Goal: Information Seeking & Learning: Learn about a topic

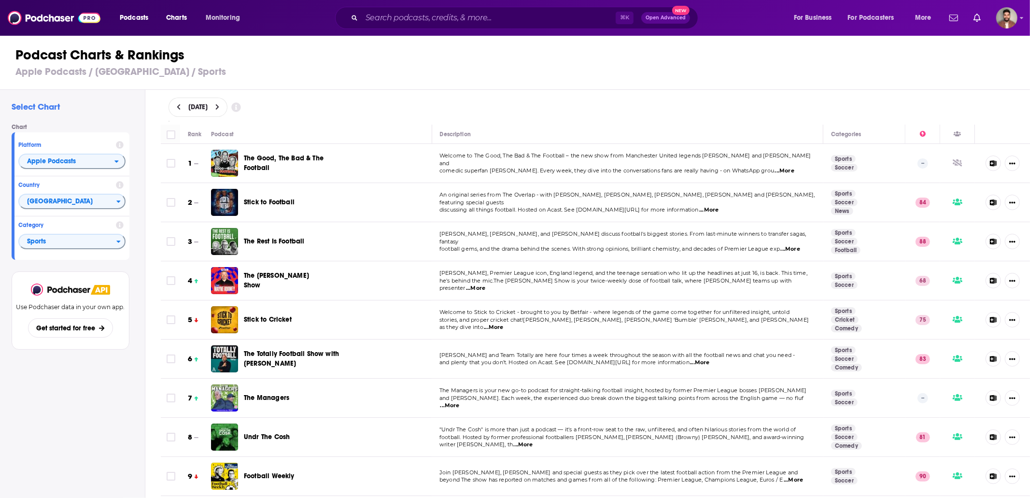
scroll to position [5995, 0]
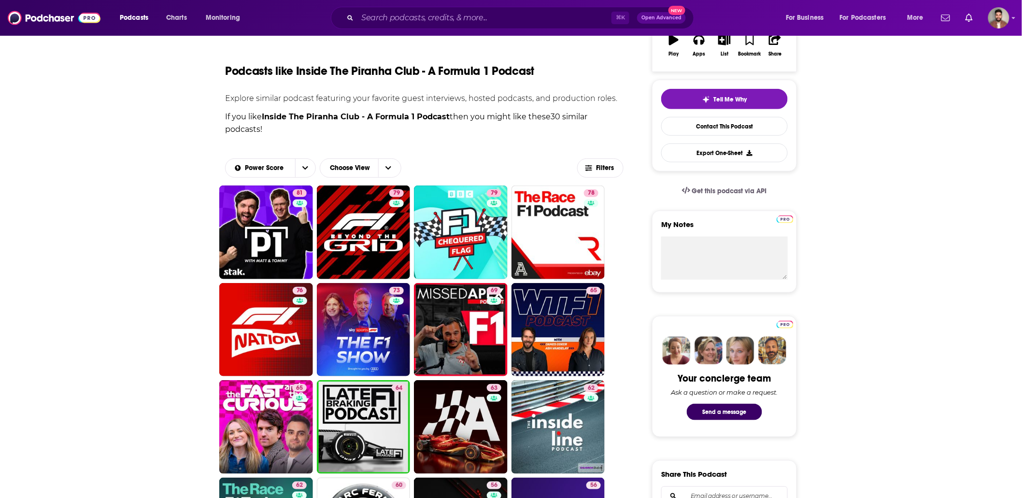
scroll to position [182, 0]
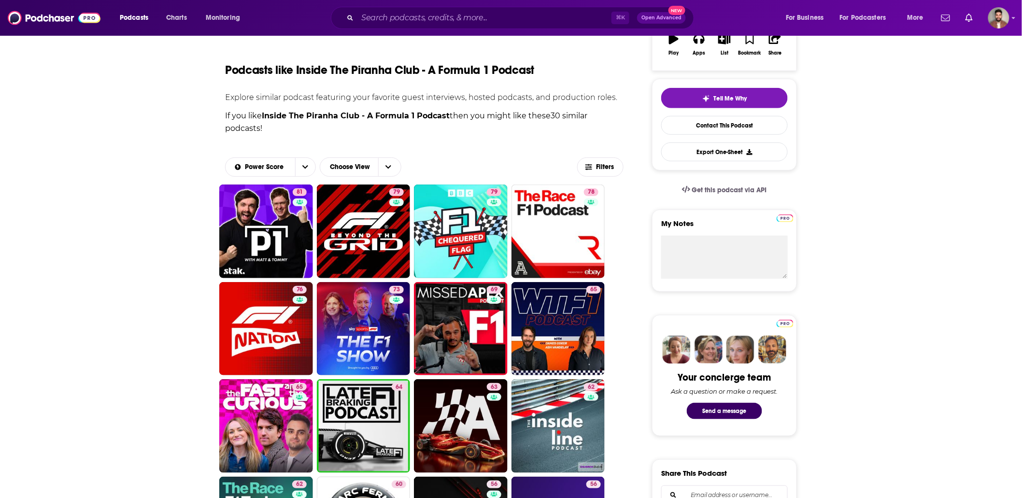
click at [202, 156] on div "About Insights Episodes 44 Reviews Credits Lists Similar Podcasts like Inside T…" at bounding box center [511, 471] width 618 height 993
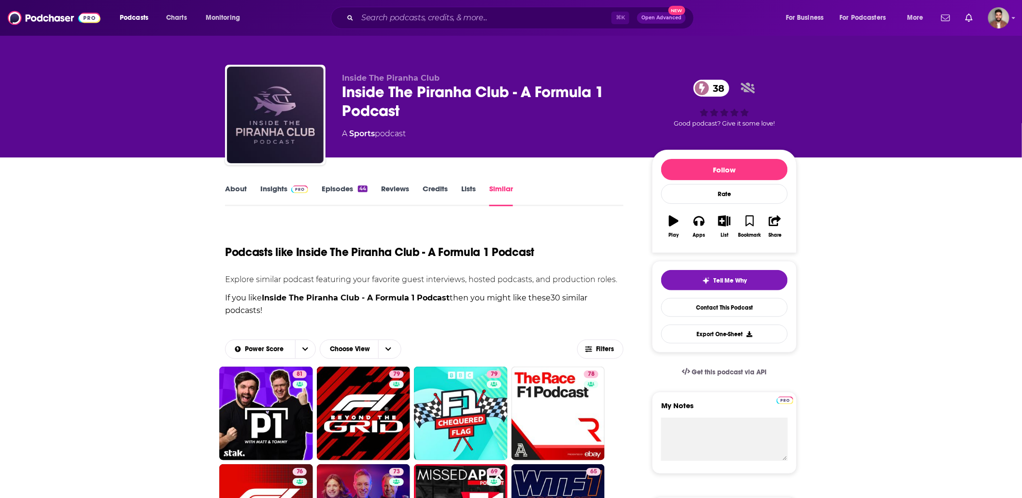
click at [552, 86] on div "Inside The Piranha Club - A Formula 1 Podcast 38" at bounding box center [489, 102] width 295 height 38
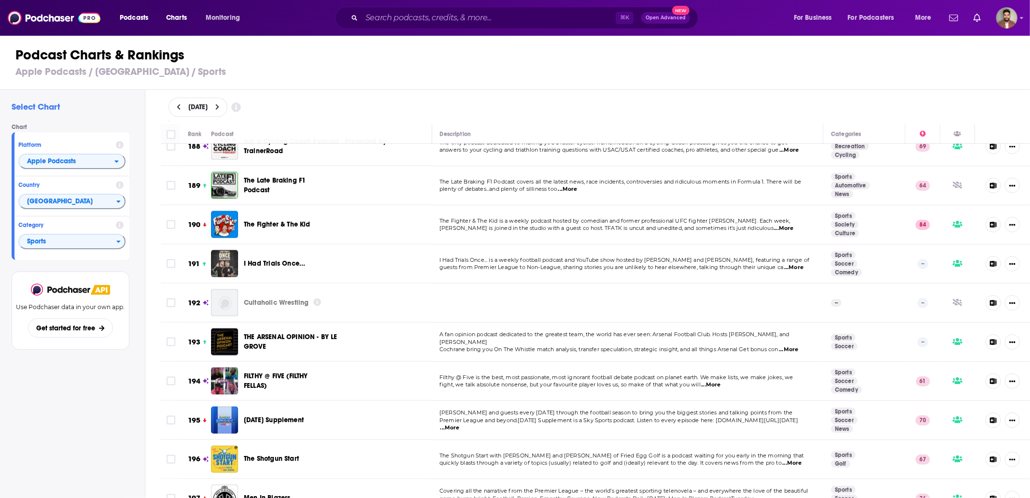
scroll to position [7475, 0]
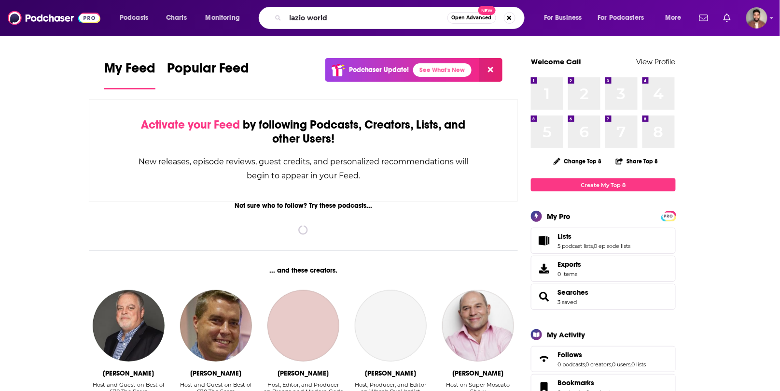
type input "lazio world"
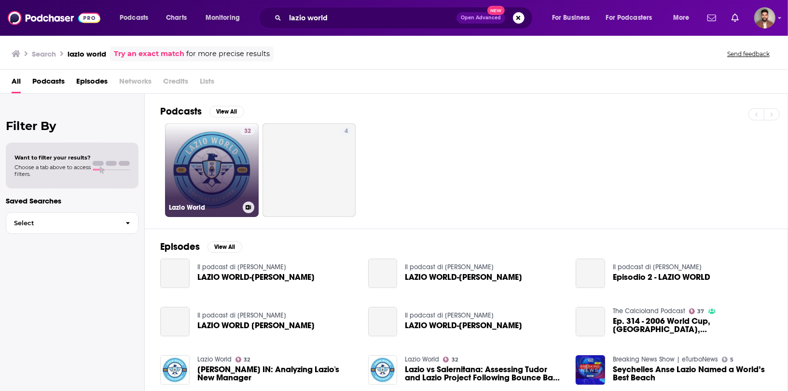
click at [185, 150] on link "32 Lazio World" at bounding box center [212, 170] width 94 height 94
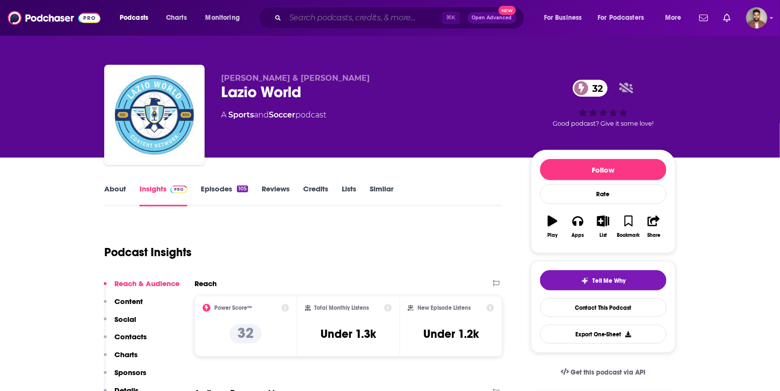
click at [356, 17] on input "Search podcasts, credits, & more..." at bounding box center [363, 17] width 157 height 15
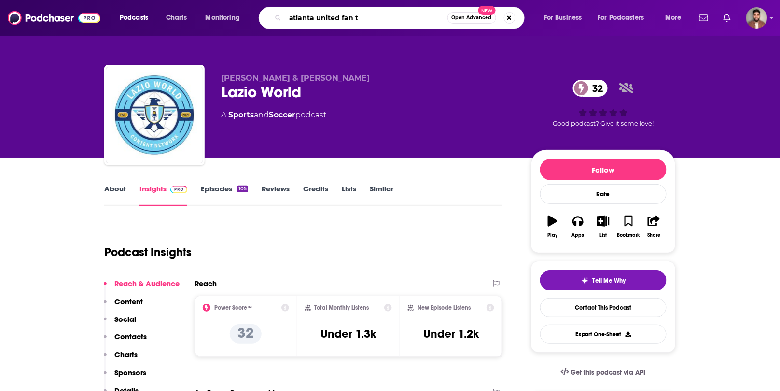
type input "atlanta united fan tv"
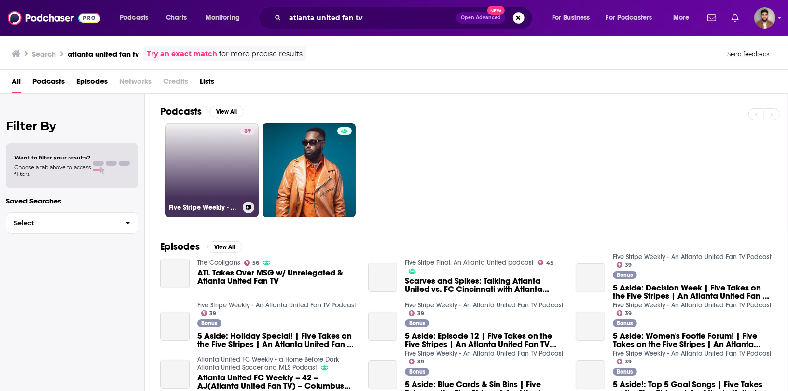
click at [222, 172] on link "39 Five Stripe Weekly - An Atlanta United Fan TV Podcast" at bounding box center [212, 170] width 94 height 94
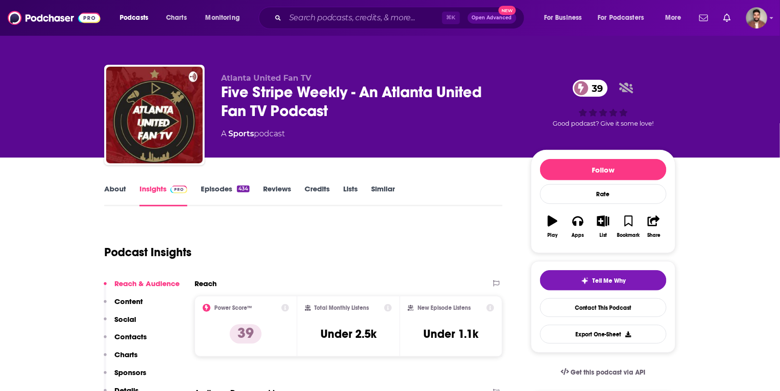
click at [336, 26] on div "⌘ K Open Advanced New" at bounding box center [392, 18] width 266 height 22
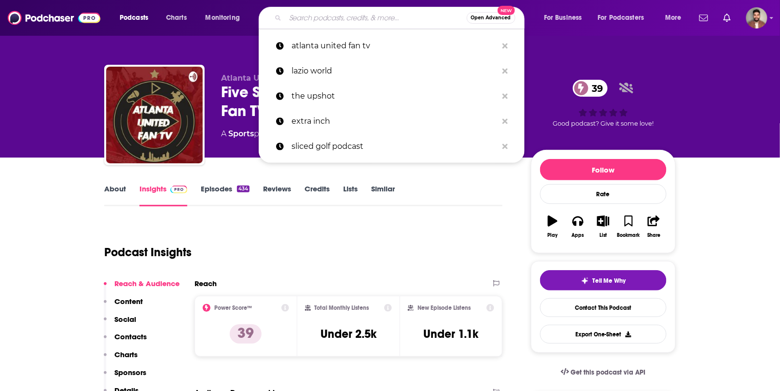
click at [347, 15] on input "Search podcasts, credits, & more..." at bounding box center [376, 17] width 182 height 15
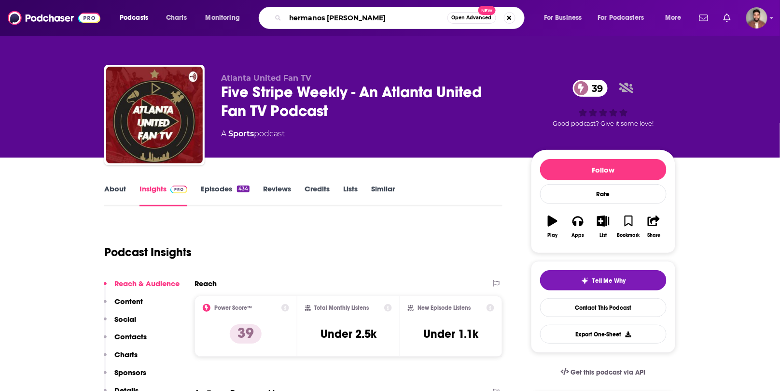
type input "hermanos f.c"
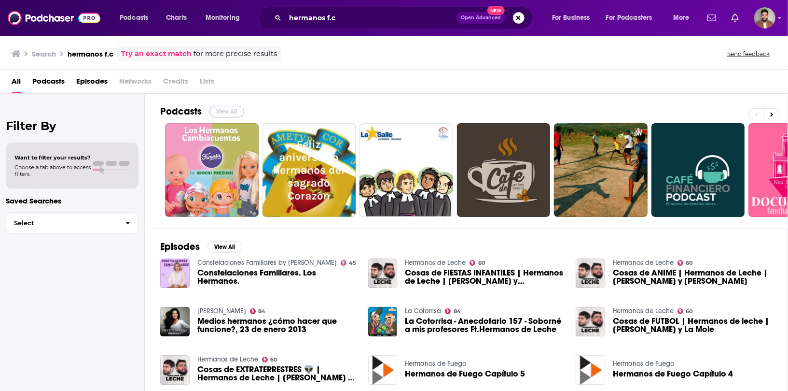
click at [232, 106] on button "View All" at bounding box center [227, 112] width 35 height 12
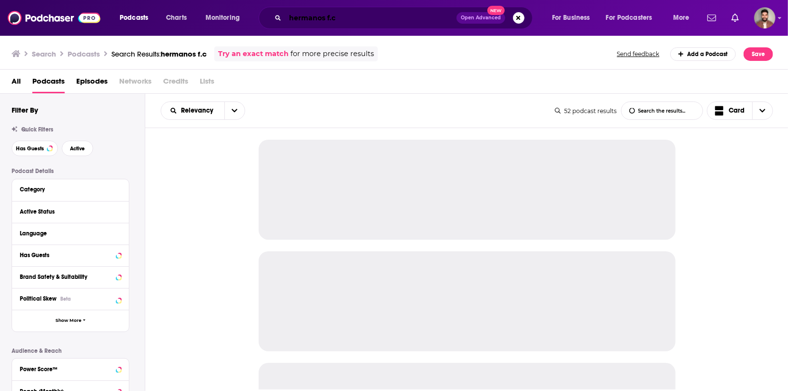
click at [368, 20] on input "hermanos f.c" at bounding box center [370, 17] width 171 height 15
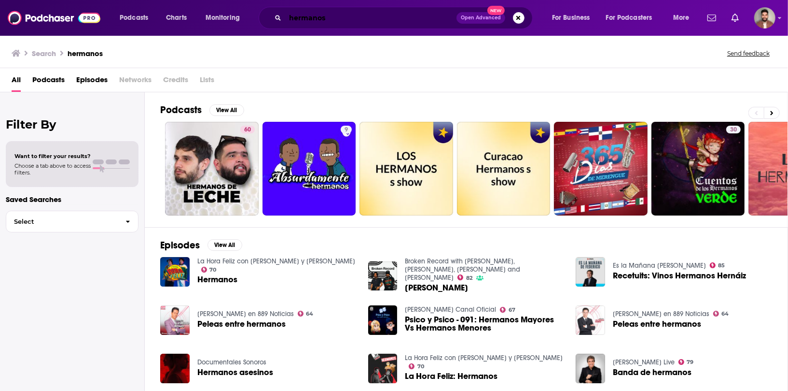
click at [368, 14] on input "hermanos" at bounding box center [370, 17] width 171 height 15
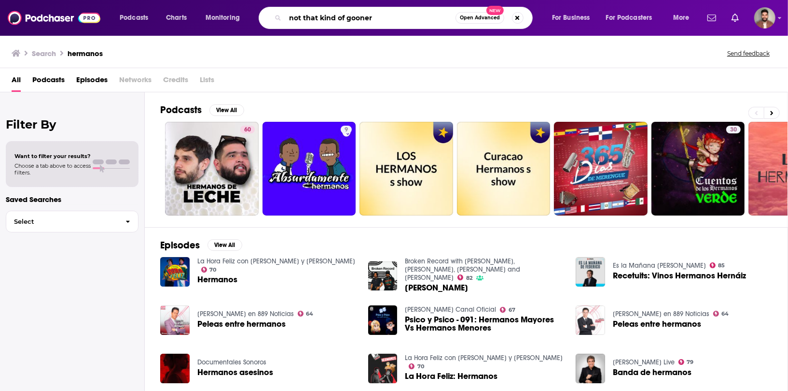
type input "not that kind of gooner"
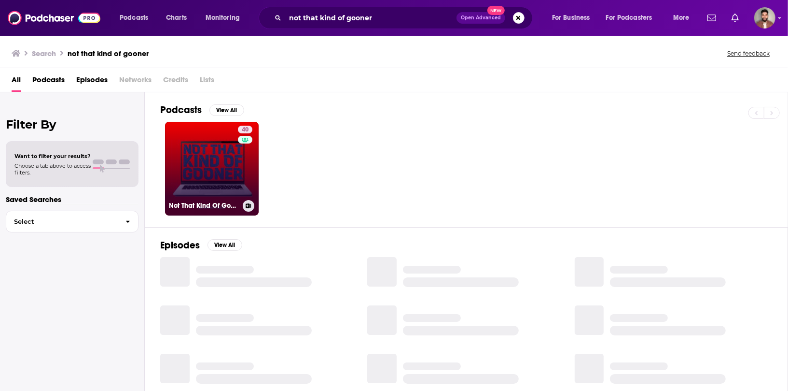
click at [187, 163] on link "40 Not That Kind Of Gooner: An Arsenal Podcast" at bounding box center [212, 169] width 94 height 94
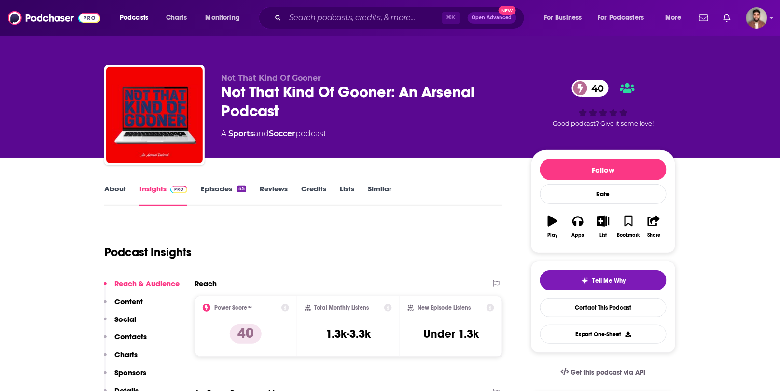
click at [109, 188] on link "About" at bounding box center [115, 195] width 22 height 22
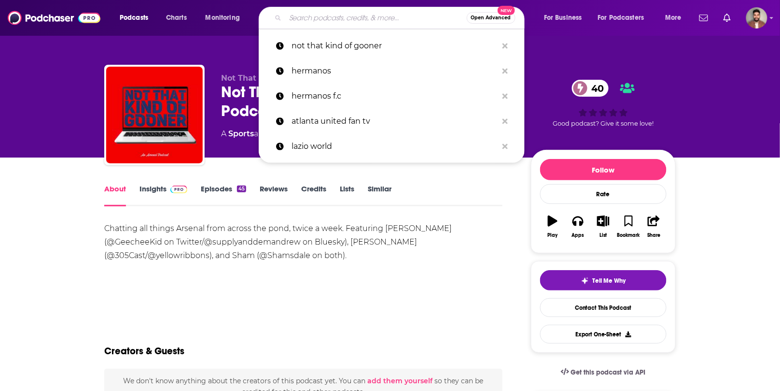
click at [370, 19] on input "Search podcasts, credits, & more..." at bounding box center [376, 17] width 182 height 15
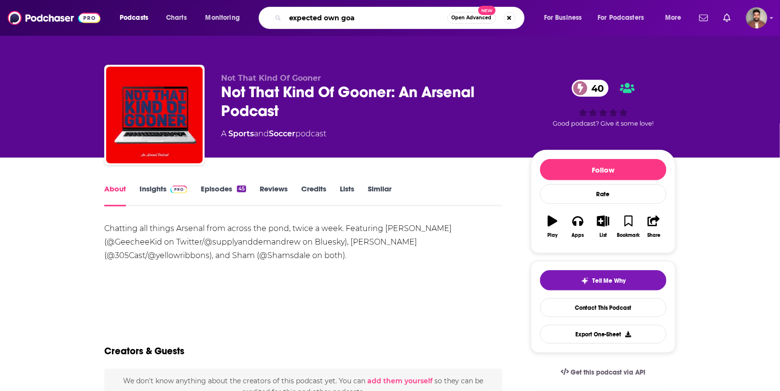
type input "expected own goal"
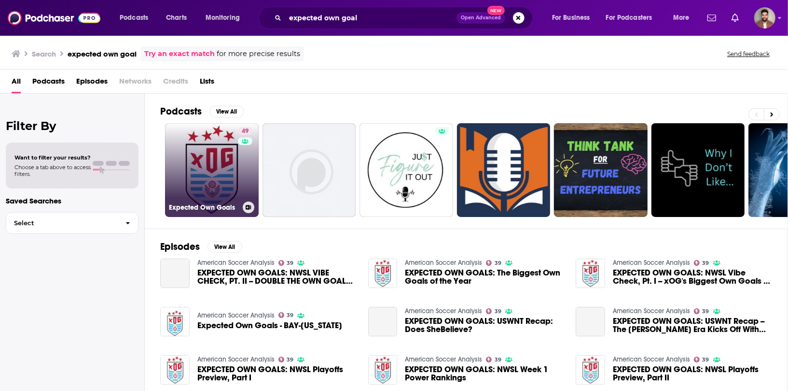
click at [211, 176] on link "49 Expected Own Goals" at bounding box center [212, 170] width 94 height 94
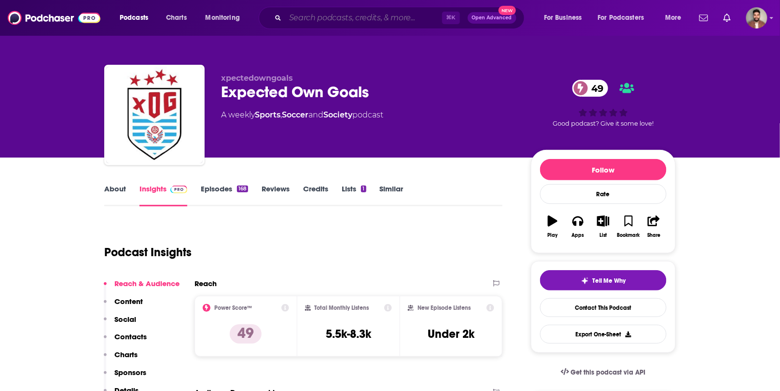
click at [347, 17] on input "Search podcasts, credits, & more..." at bounding box center [363, 17] width 157 height 15
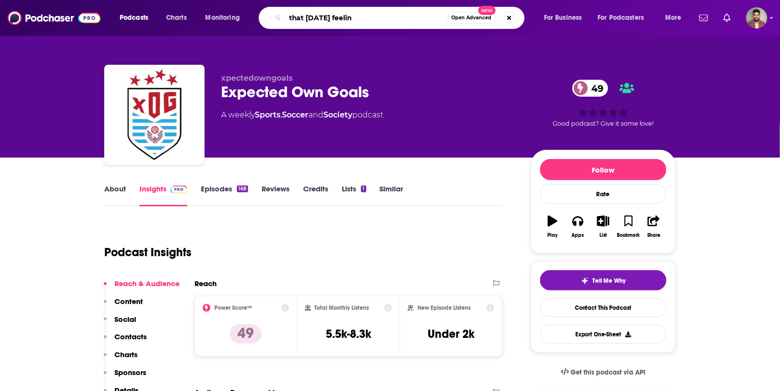
type input "that saturday feeling"
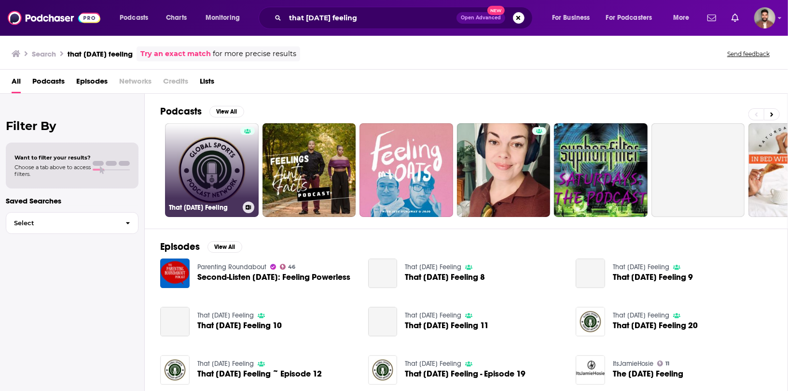
click at [232, 150] on link "That Saturday Feeling" at bounding box center [212, 170] width 94 height 94
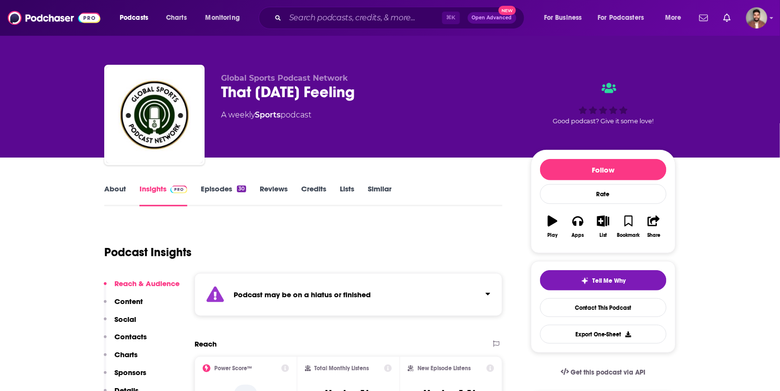
click at [231, 185] on link "Episodes 30" at bounding box center [223, 195] width 45 height 22
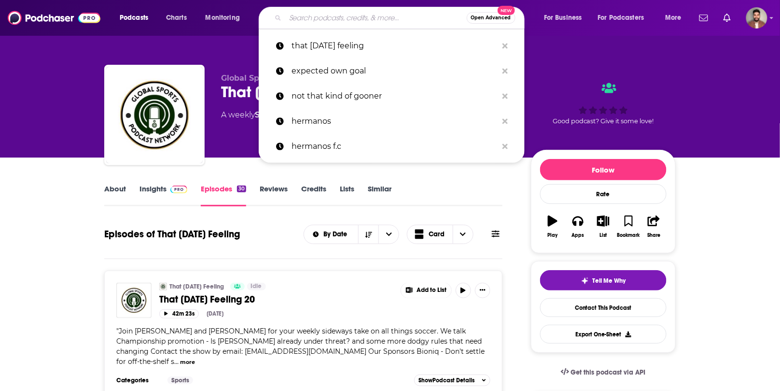
click at [336, 17] on input "Search podcasts, credits, & more..." at bounding box center [376, 17] width 182 height 15
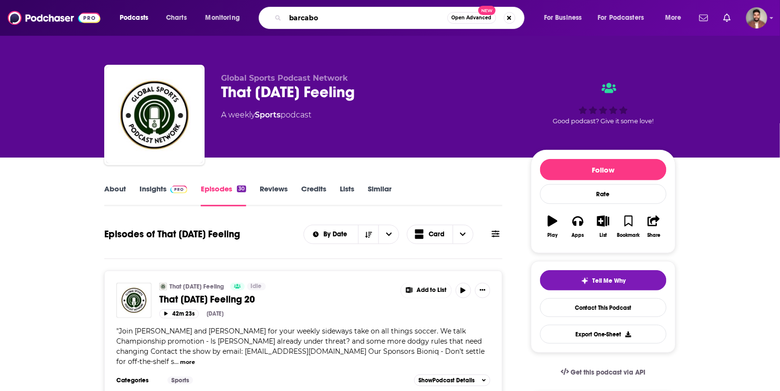
type input "barcaboy"
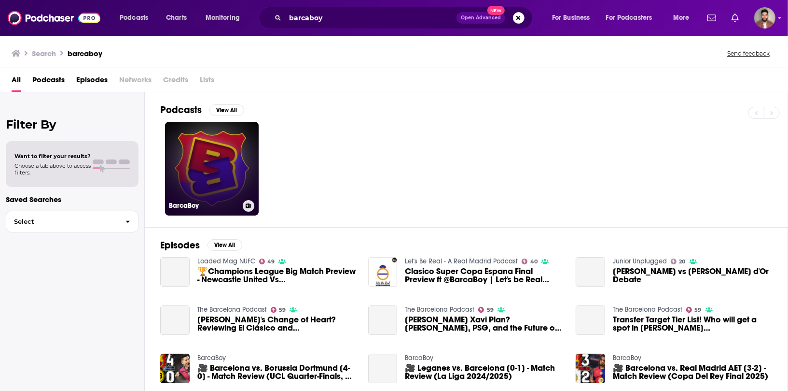
click at [192, 173] on link "BarcaBoy" at bounding box center [212, 169] width 94 height 94
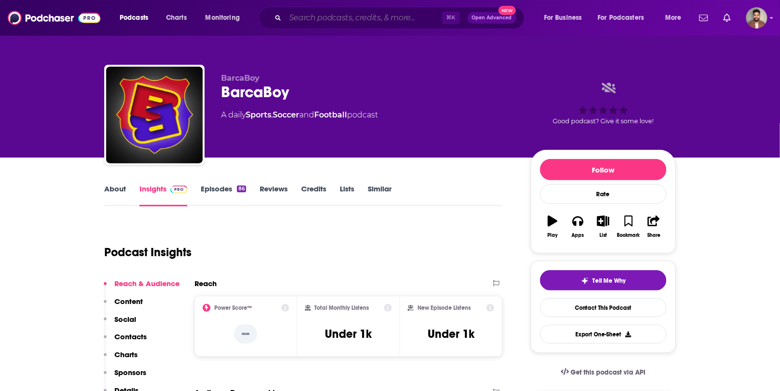
click at [340, 21] on input "Search podcasts, credits, & more..." at bounding box center [363, 17] width 157 height 15
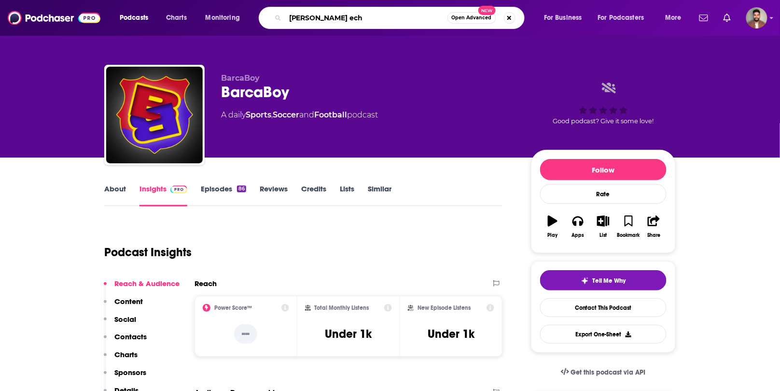
type input "[PERSON_NAME]"
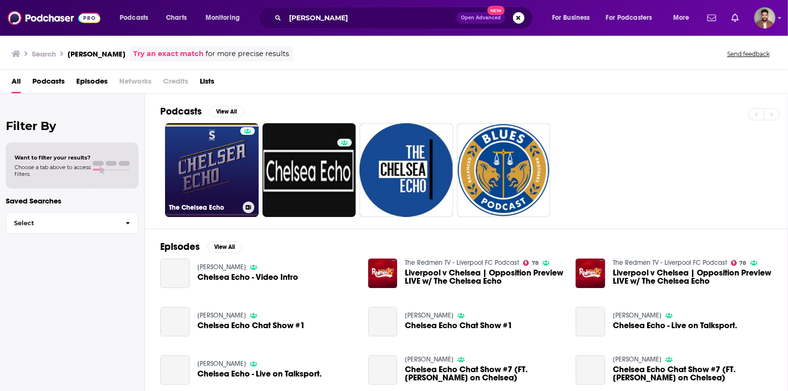
click at [223, 174] on link "The Chelsea Echo" at bounding box center [212, 170] width 94 height 94
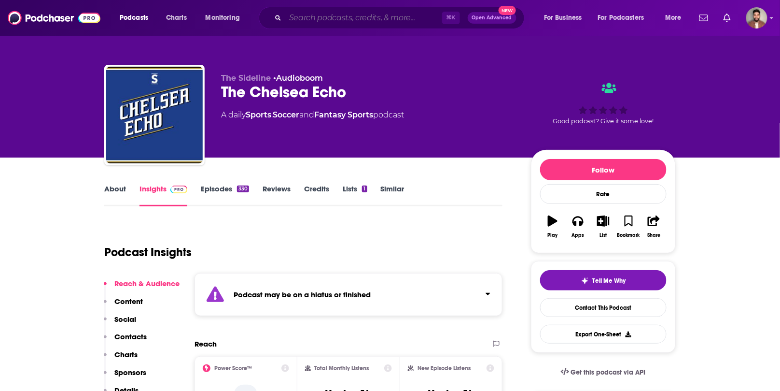
click at [327, 12] on input "Search podcasts, credits, & more..." at bounding box center [363, 17] width 157 height 15
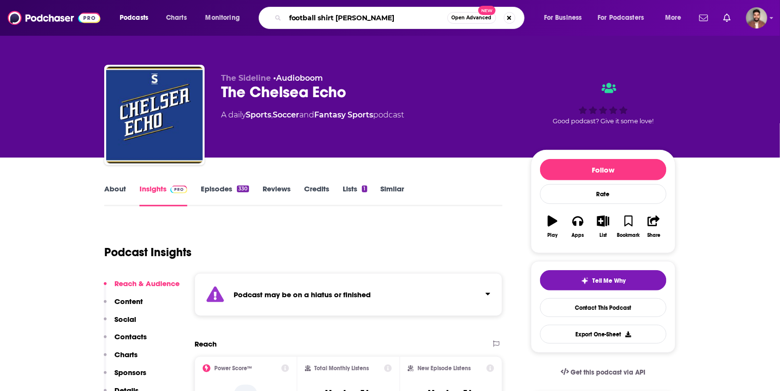
type input "football shirt social"
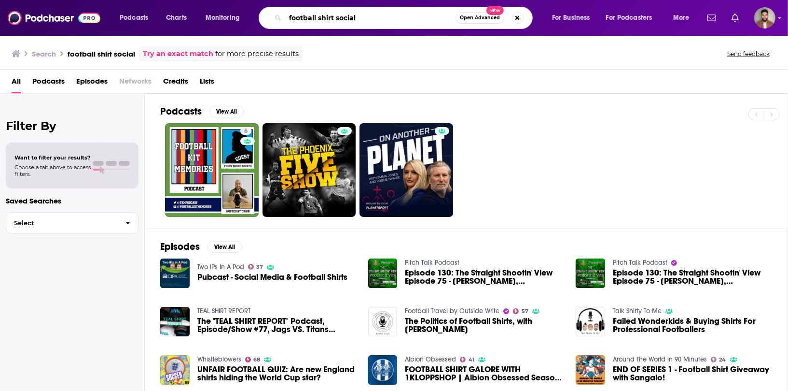
click at [382, 16] on input "football shirt social" at bounding box center [370, 17] width 170 height 15
type input "b"
type input "nerdy soccer guy"
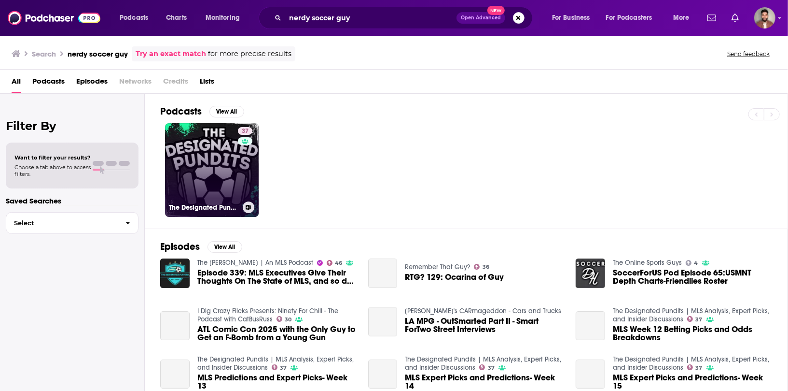
click at [215, 156] on link "37 The Designated Pundits | MLS Analysis, Expert Picks, and Insider Discussions" at bounding box center [212, 170] width 94 height 94
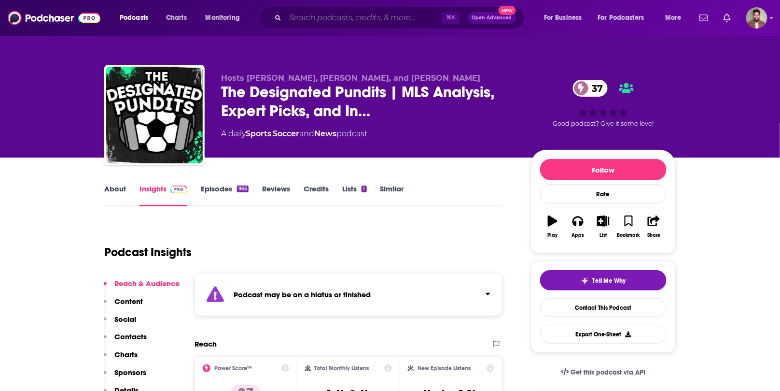
drag, startPoint x: 354, startPoint y: 11, endPoint x: 417, endPoint y: 11, distance: 62.8
click at [354, 11] on input "Search podcasts, credits, & more..." at bounding box center [363, 17] width 157 height 15
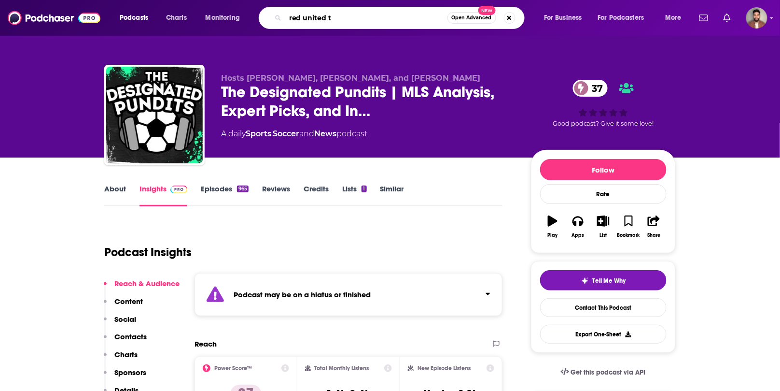
type input "red united tb"
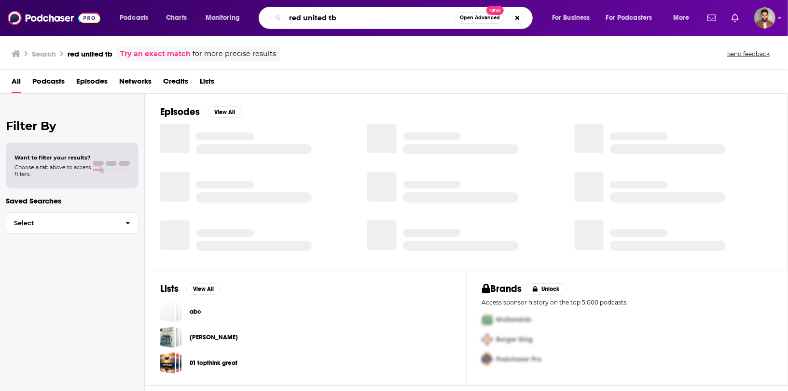
click at [387, 22] on input "red united tb" at bounding box center [370, 17] width 170 height 15
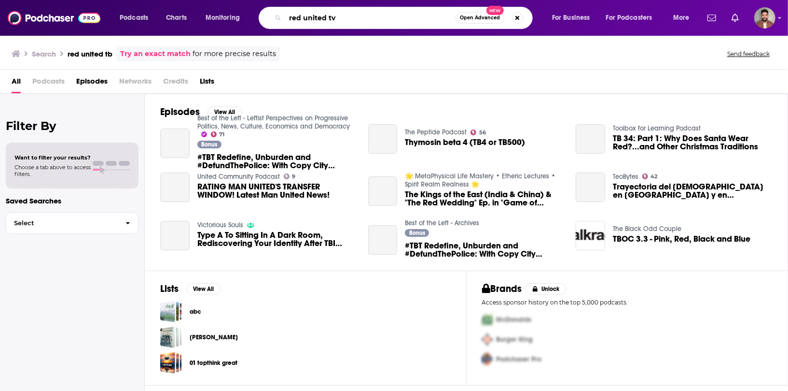
type input "red united tv"
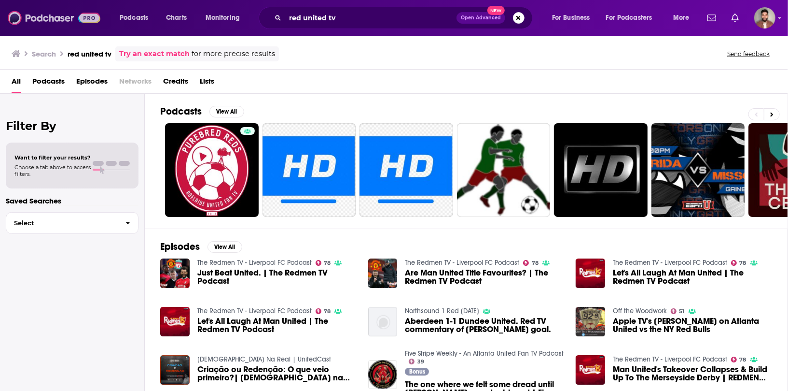
click at [47, 22] on img at bounding box center [54, 18] width 93 height 18
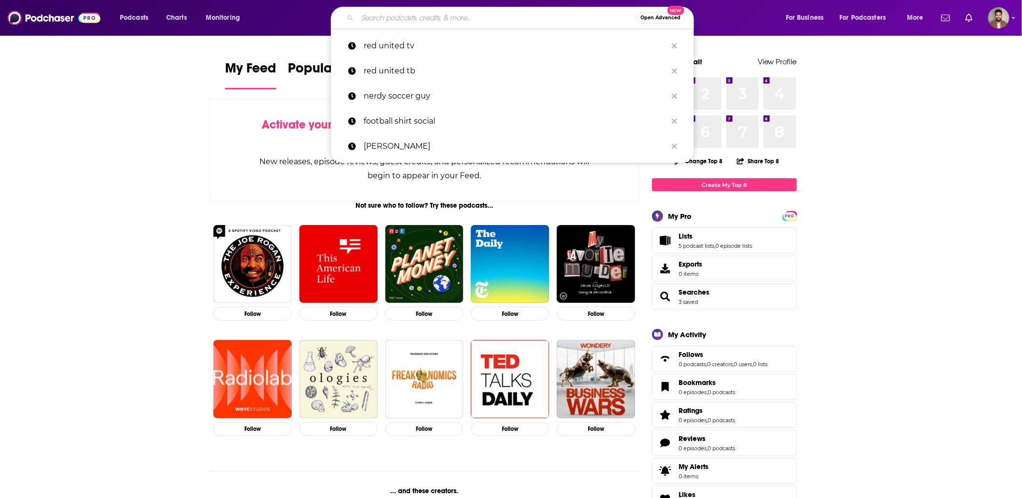
click at [387, 18] on input "Search podcasts, credits, & more..." at bounding box center [496, 17] width 279 height 15
drag, startPoint x: 213, startPoint y: 69, endPoint x: 202, endPoint y: 68, distance: 11.1
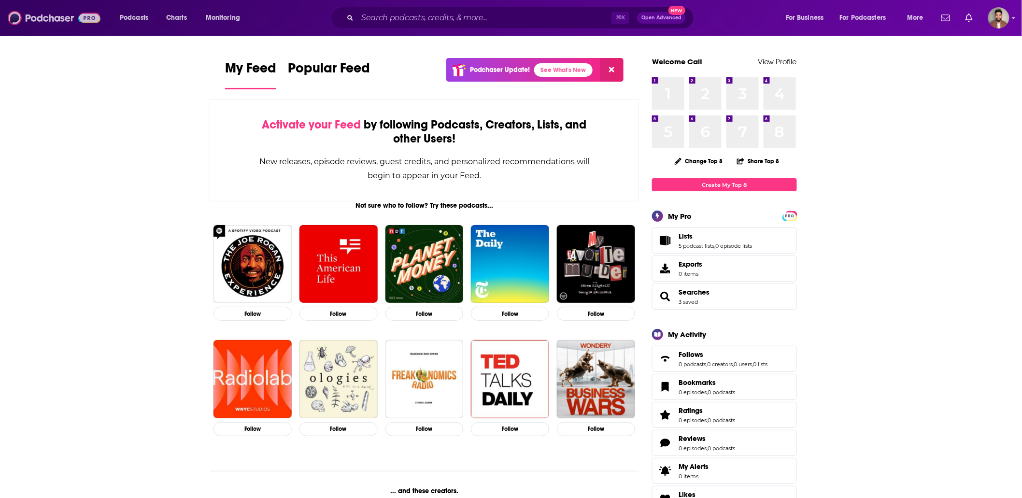
click at [41, 21] on img at bounding box center [54, 18] width 93 height 18
click at [34, 17] on img at bounding box center [54, 18] width 93 height 18
drag, startPoint x: 26, startPoint y: 15, endPoint x: 14, endPoint y: 22, distance: 14.5
click at [26, 15] on img at bounding box center [54, 18] width 93 height 18
